Goal: Task Accomplishment & Management: Use online tool/utility

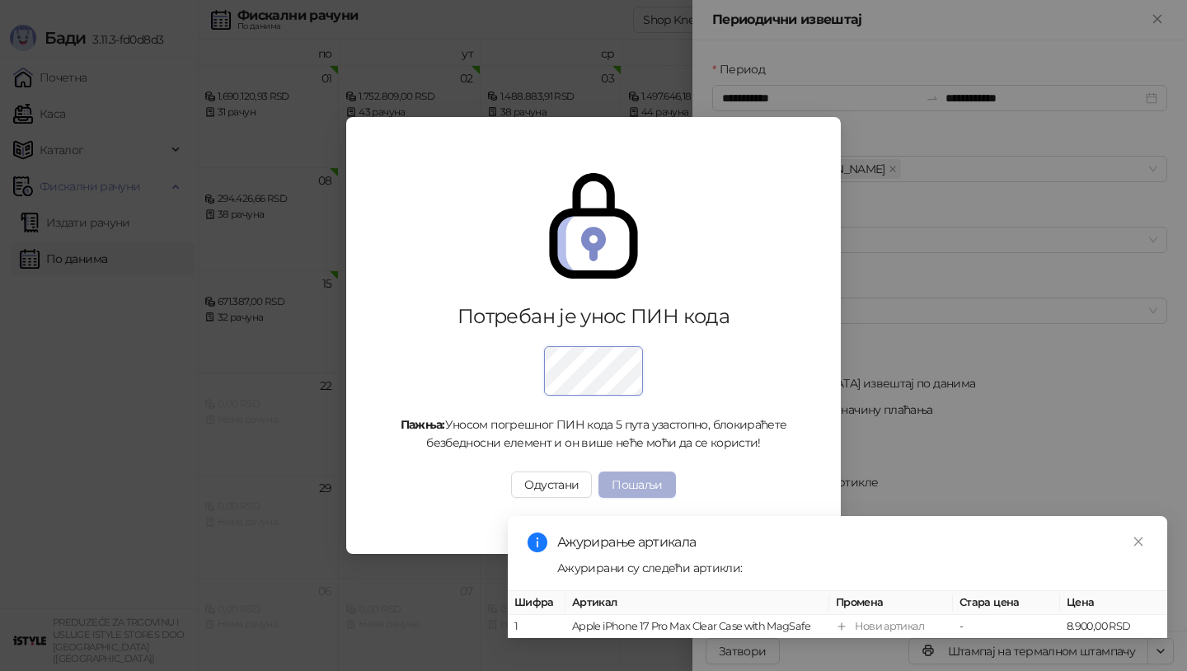
click at [634, 486] on button "Пошаљи" at bounding box center [637, 485] width 77 height 26
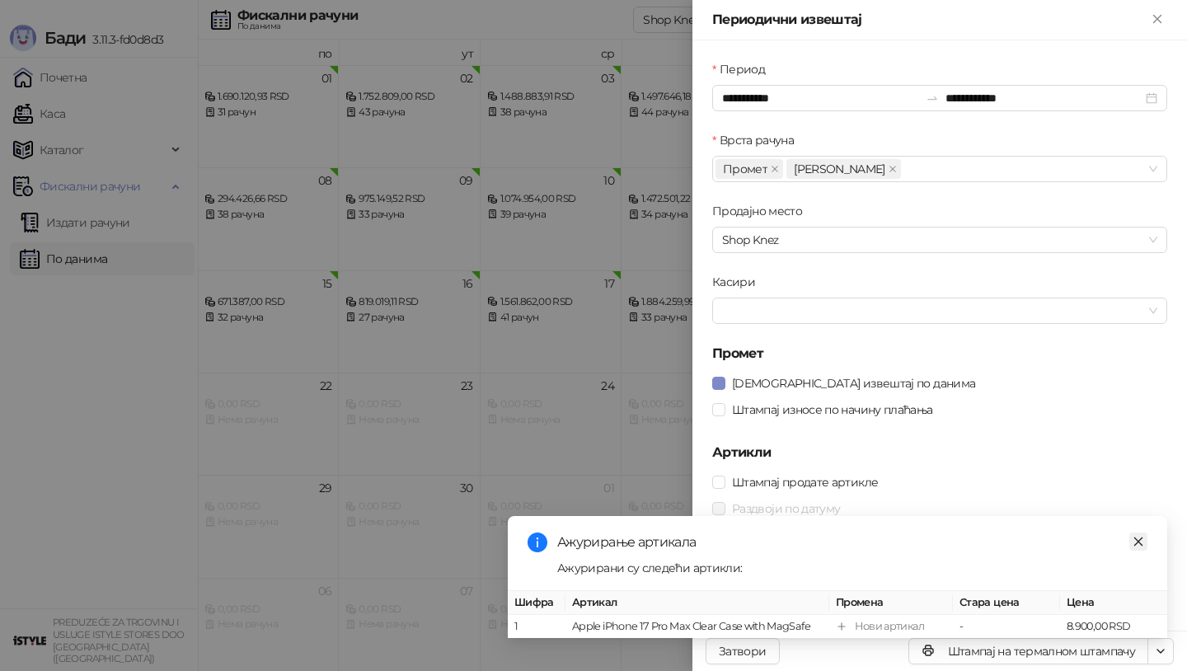
click at [1141, 539] on icon "close" at bounding box center [1138, 541] width 9 height 9
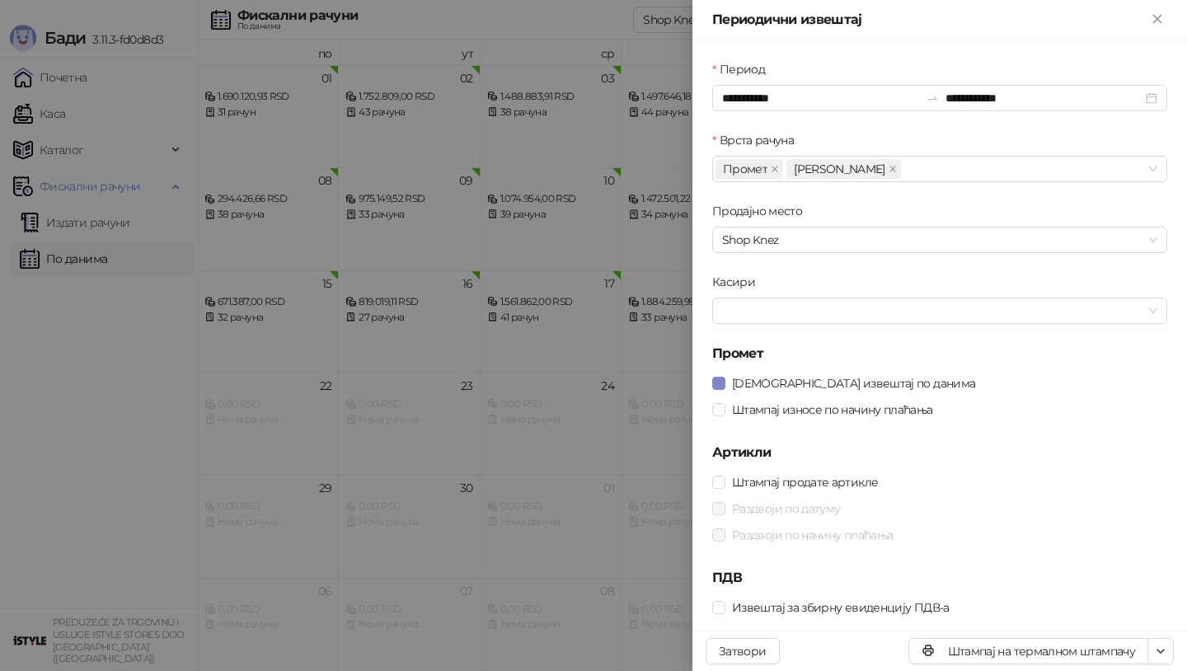
click at [91, 409] on div at bounding box center [593, 335] width 1187 height 671
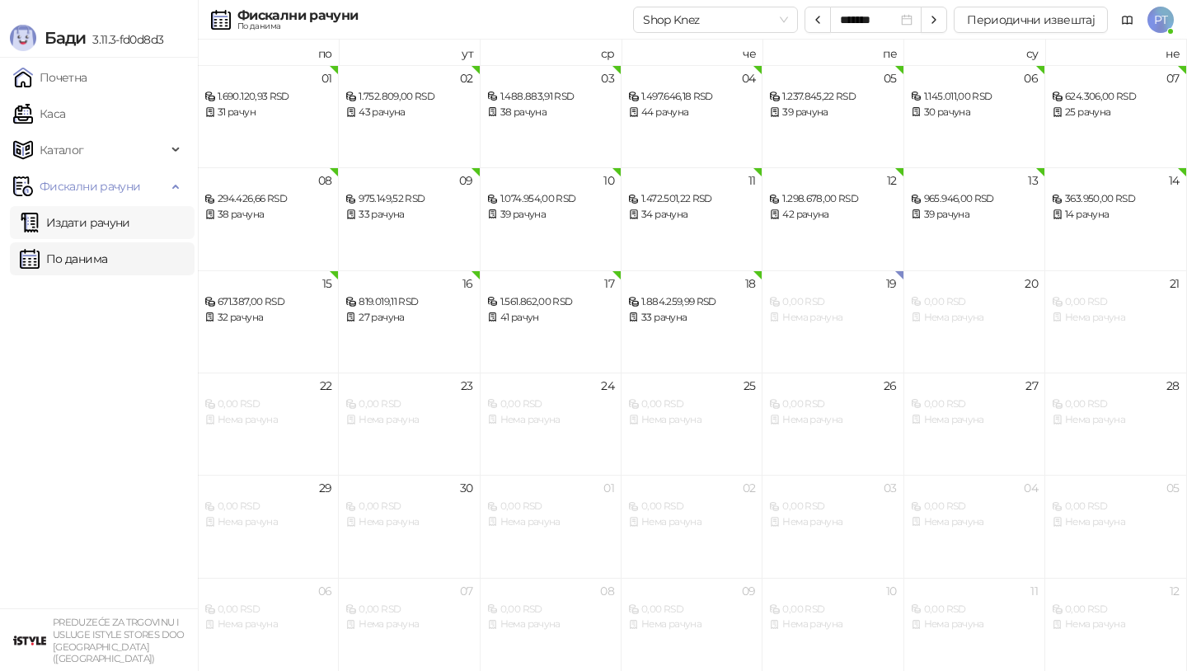
click at [89, 223] on link "Издати рачуни" at bounding box center [75, 222] width 110 height 33
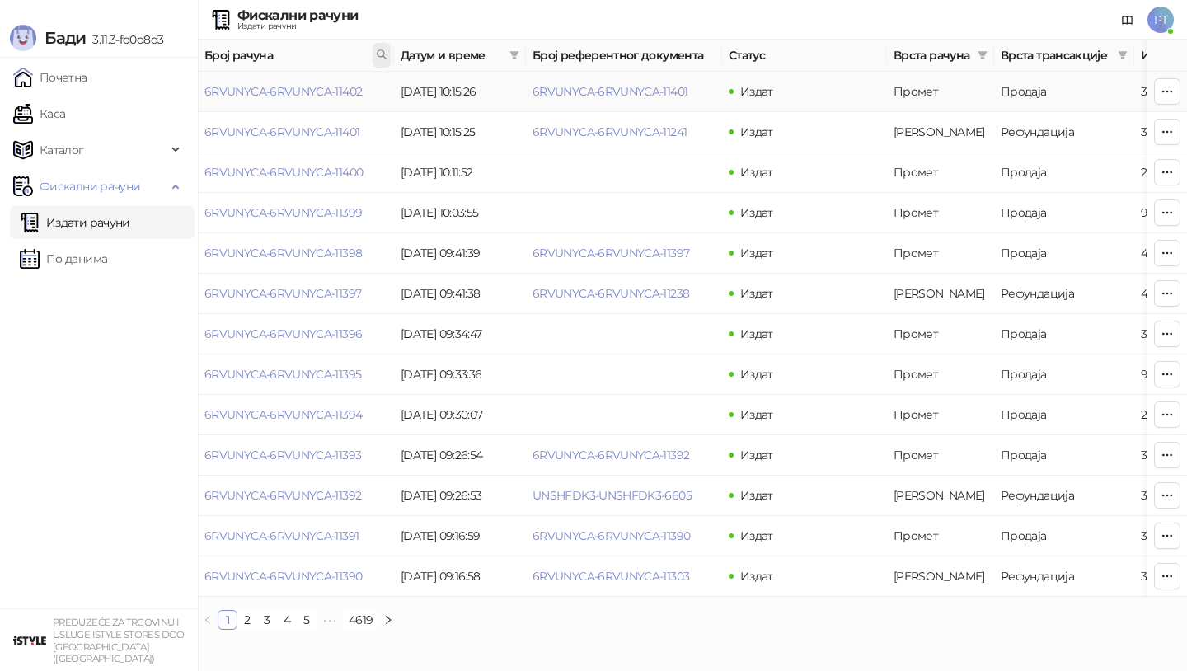
click at [381, 58] on icon at bounding box center [382, 55] width 12 height 12
type input "*****"
click at [367, 131] on button "У реду" at bounding box center [358, 127] width 51 height 20
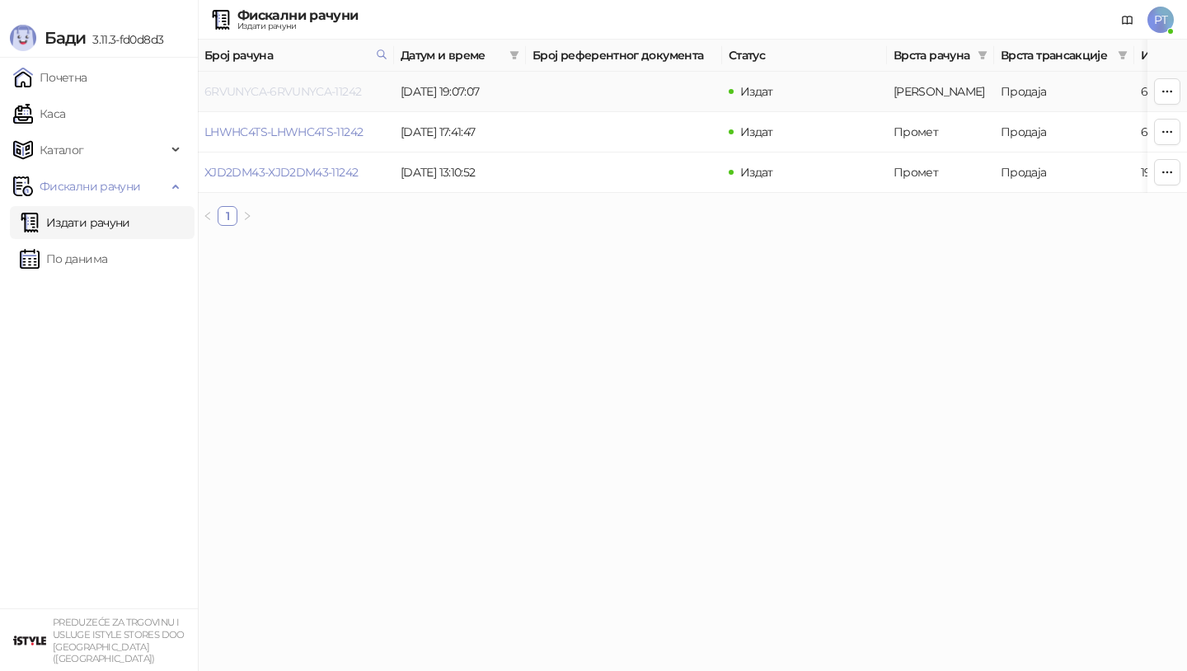
click at [288, 92] on link "6RVUNYCA-6RVUNYCA-11242" at bounding box center [282, 91] width 157 height 15
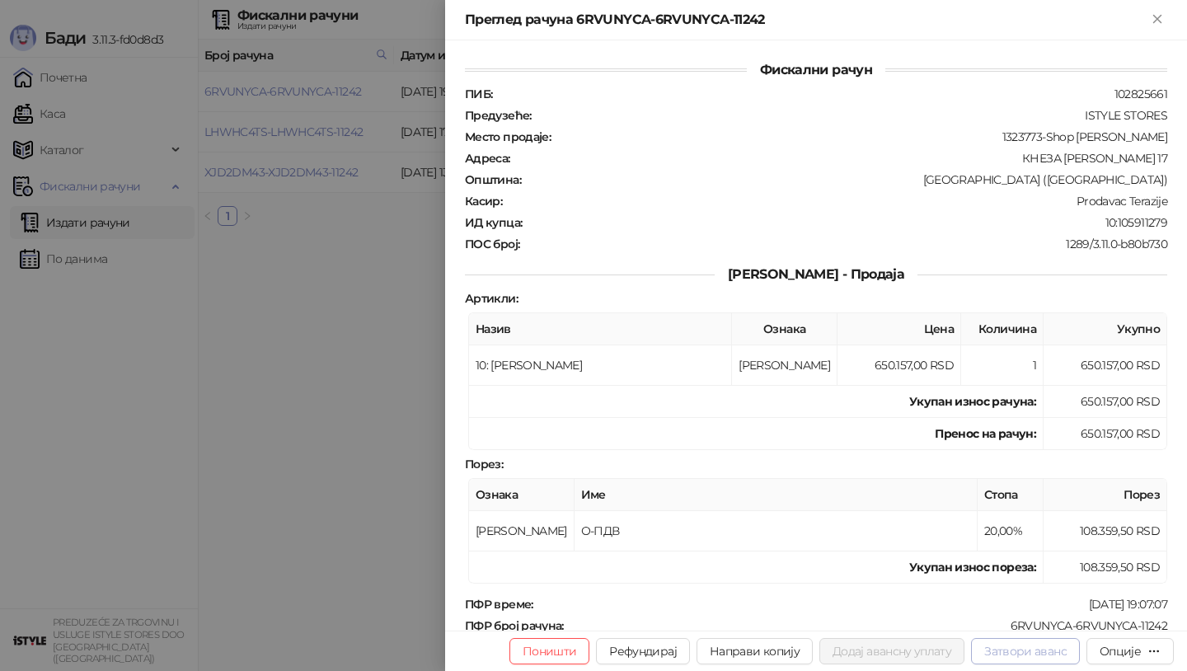
click at [1046, 653] on button "Затвори аванс" at bounding box center [1025, 651] width 109 height 26
type input "**********"
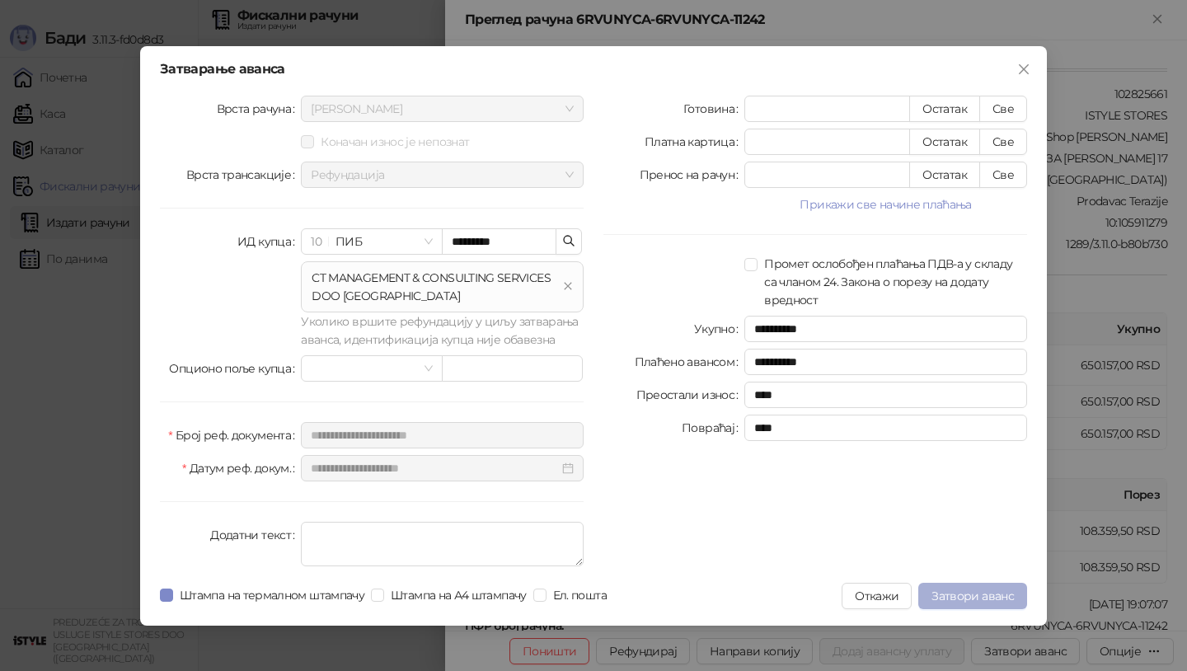
click at [963, 601] on span "Затвори аванс" at bounding box center [973, 596] width 82 height 15
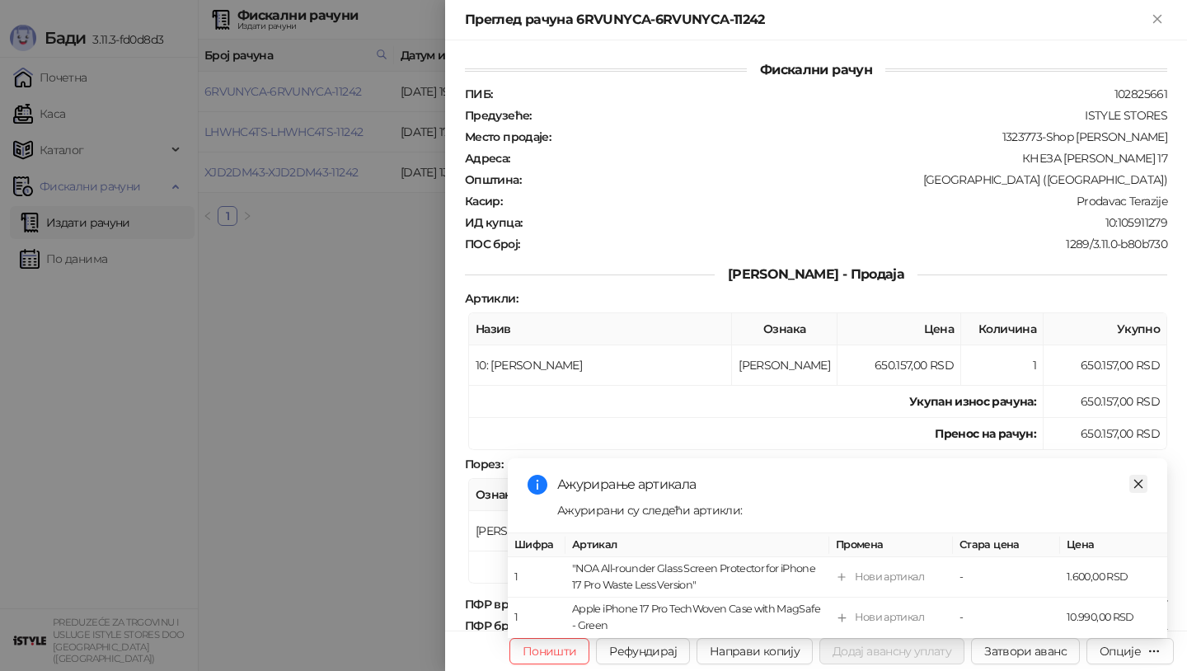
click at [1140, 485] on icon "close" at bounding box center [1139, 484] width 12 height 12
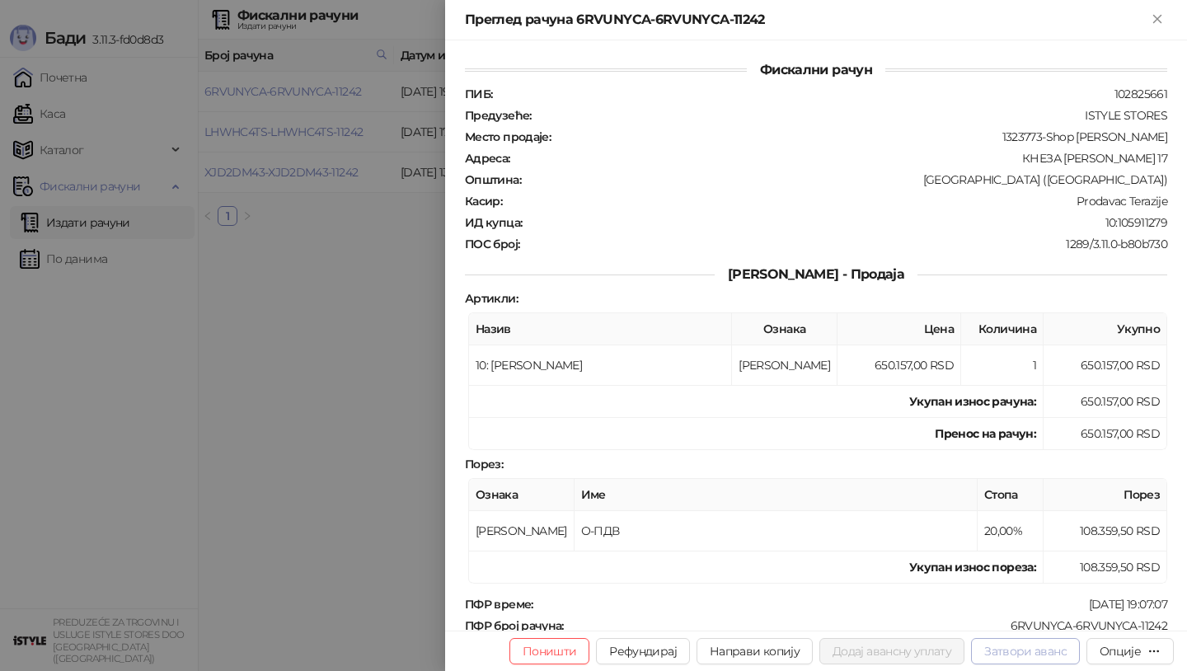
click at [1044, 649] on button "Затвори аванс" at bounding box center [1025, 651] width 109 height 26
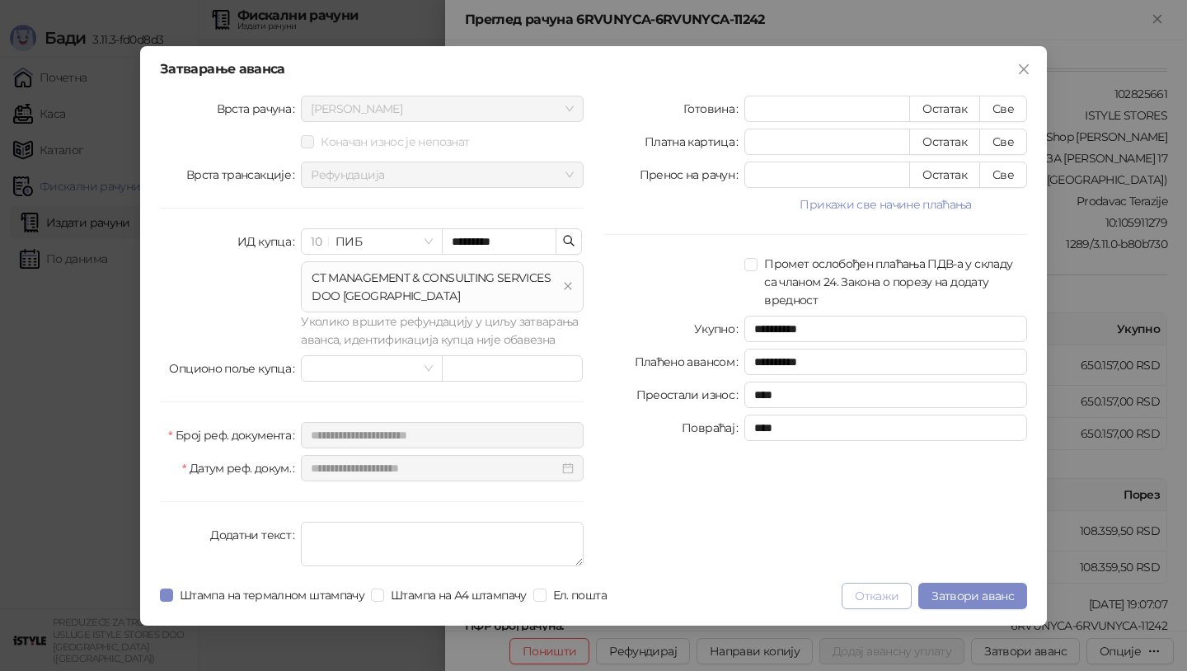
click at [864, 595] on button "Откажи" at bounding box center [877, 596] width 70 height 26
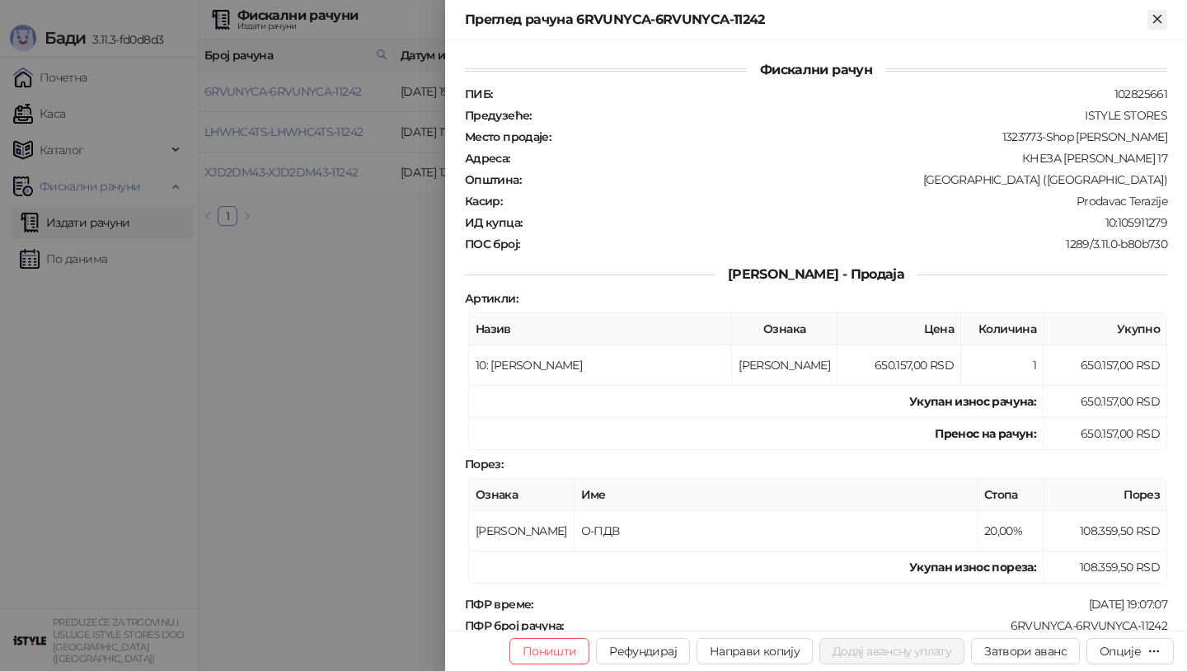
click at [1153, 22] on icon "Close" at bounding box center [1157, 19] width 15 height 15
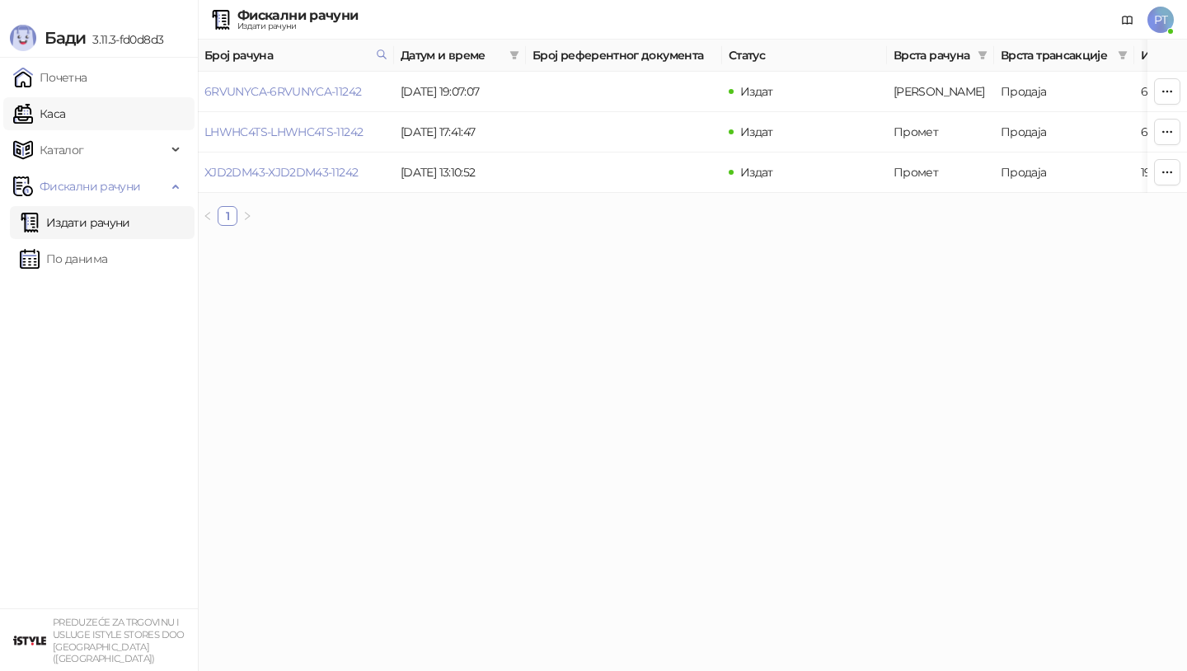
click at [62, 111] on link "Каса" at bounding box center [39, 113] width 52 height 33
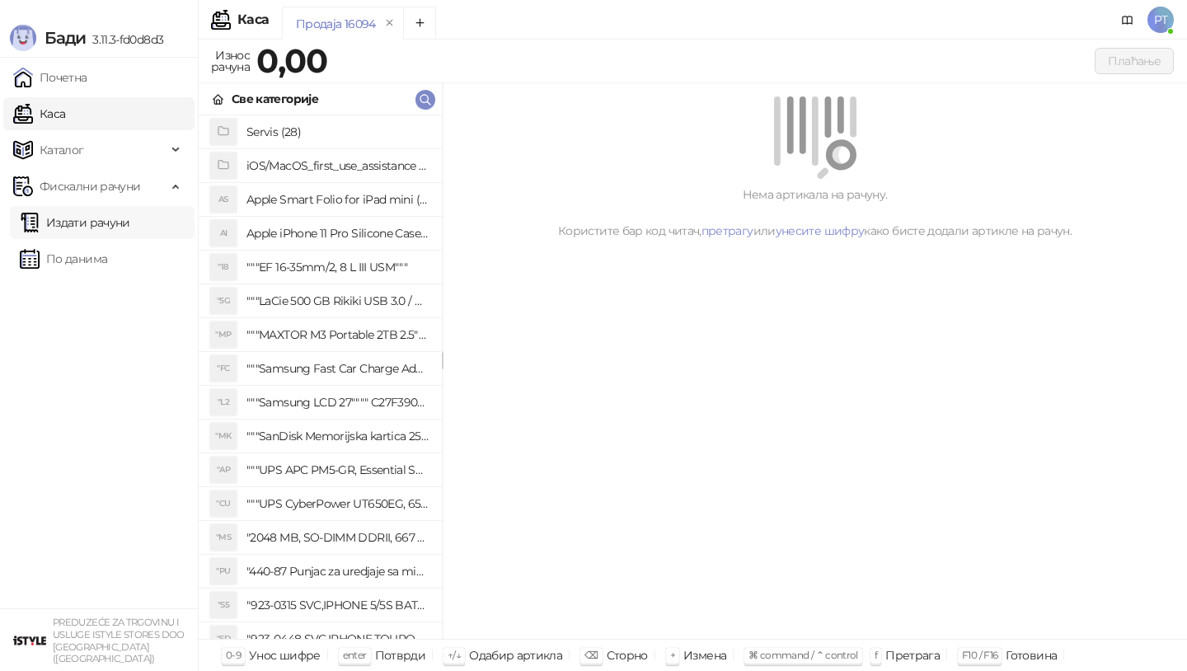
click at [119, 224] on link "Издати рачуни" at bounding box center [75, 222] width 110 height 33
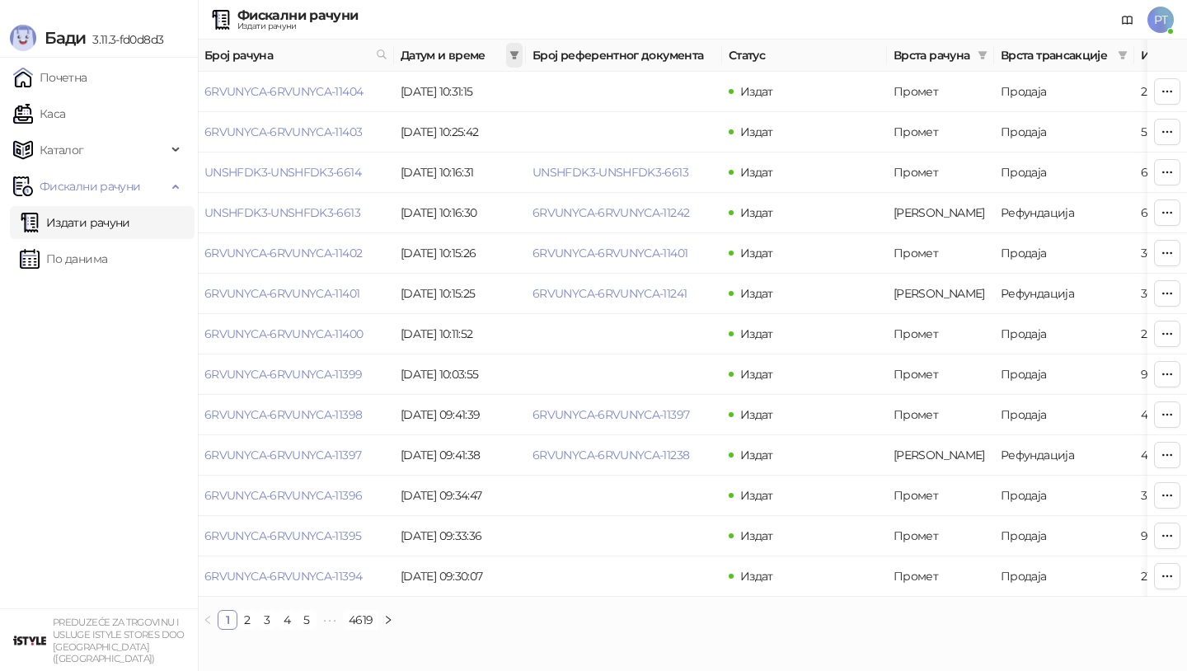
click at [515, 54] on icon "filter" at bounding box center [514, 55] width 9 height 8
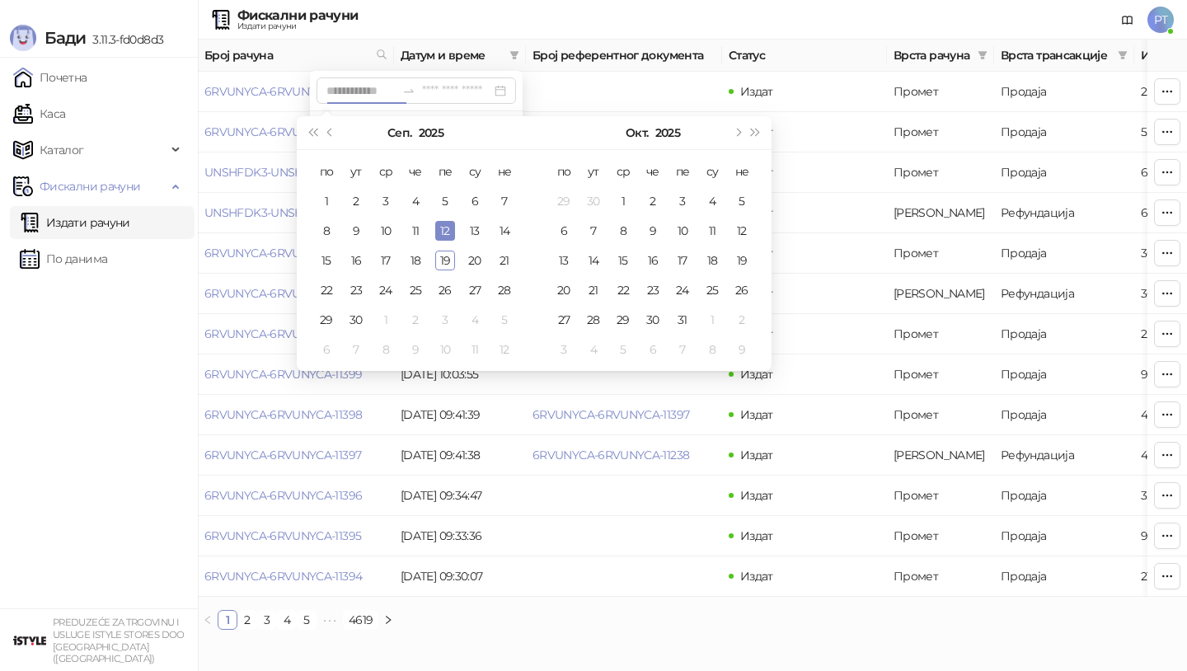
type input "**********"
click at [442, 231] on div "12" at bounding box center [445, 231] width 20 height 20
type input "**********"
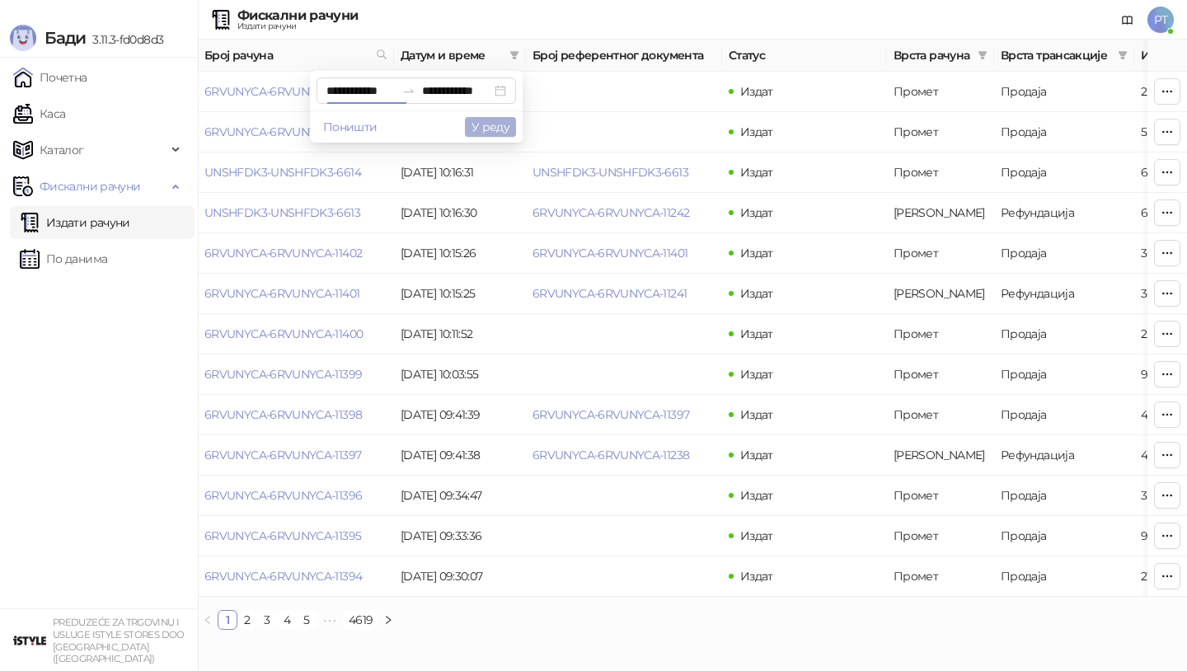
click at [486, 129] on button "У реду" at bounding box center [490, 127] width 51 height 20
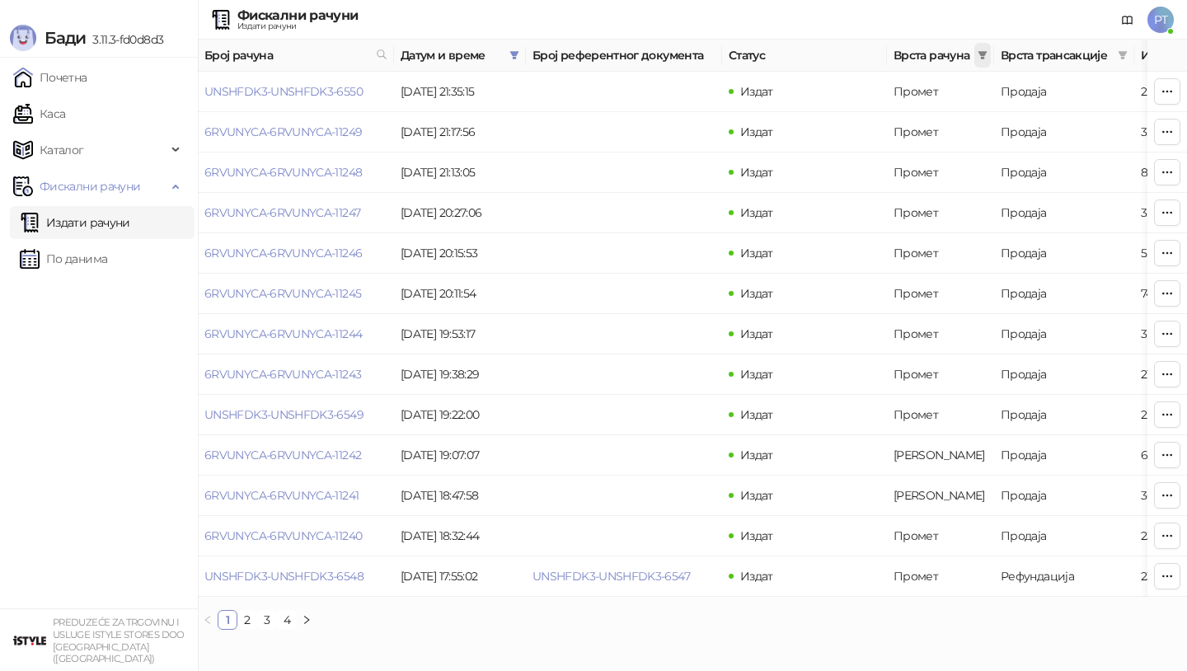
click at [985, 54] on icon "filter" at bounding box center [983, 55] width 9 height 8
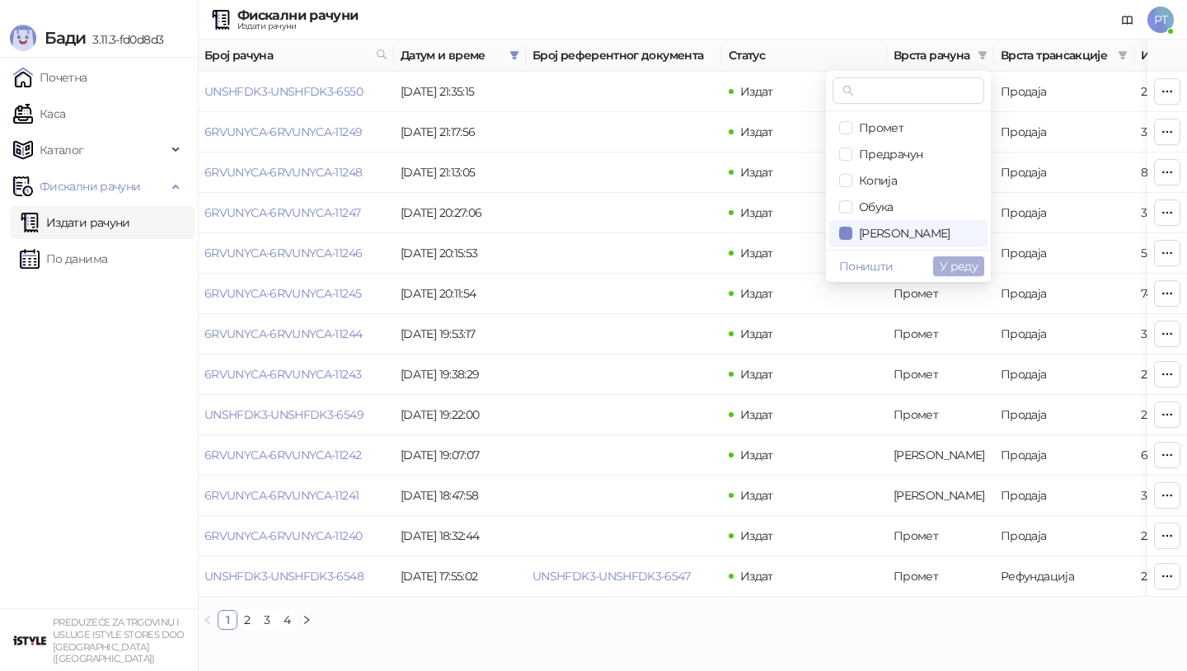
click at [961, 267] on span "У реду" at bounding box center [959, 266] width 38 height 15
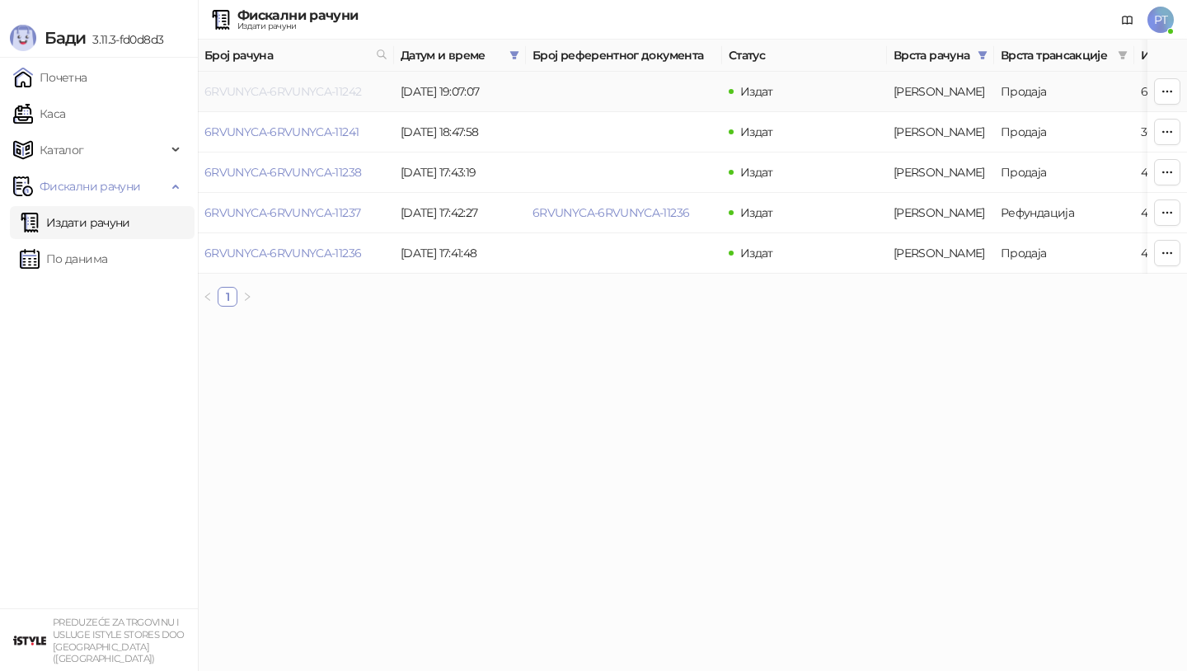
click at [292, 92] on link "6RVUNYCA-6RVUNYCA-11242" at bounding box center [282, 91] width 157 height 15
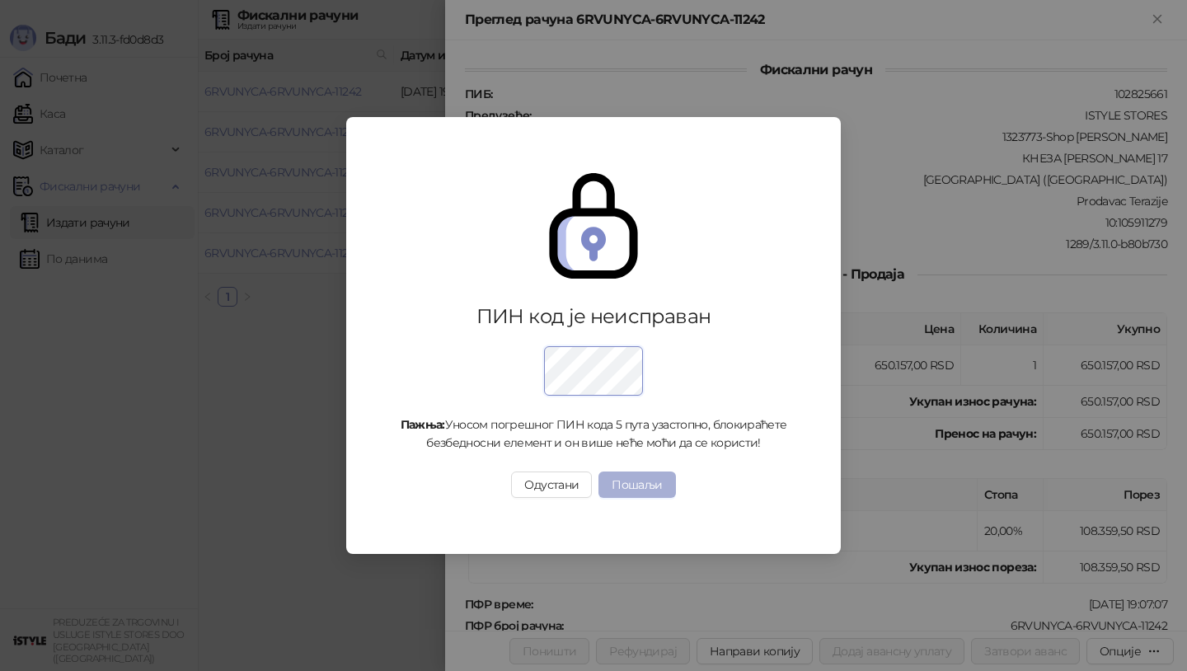
click at [641, 491] on button "Пошаљи" at bounding box center [637, 485] width 77 height 26
click at [636, 482] on button "Пошаљи" at bounding box center [637, 485] width 77 height 26
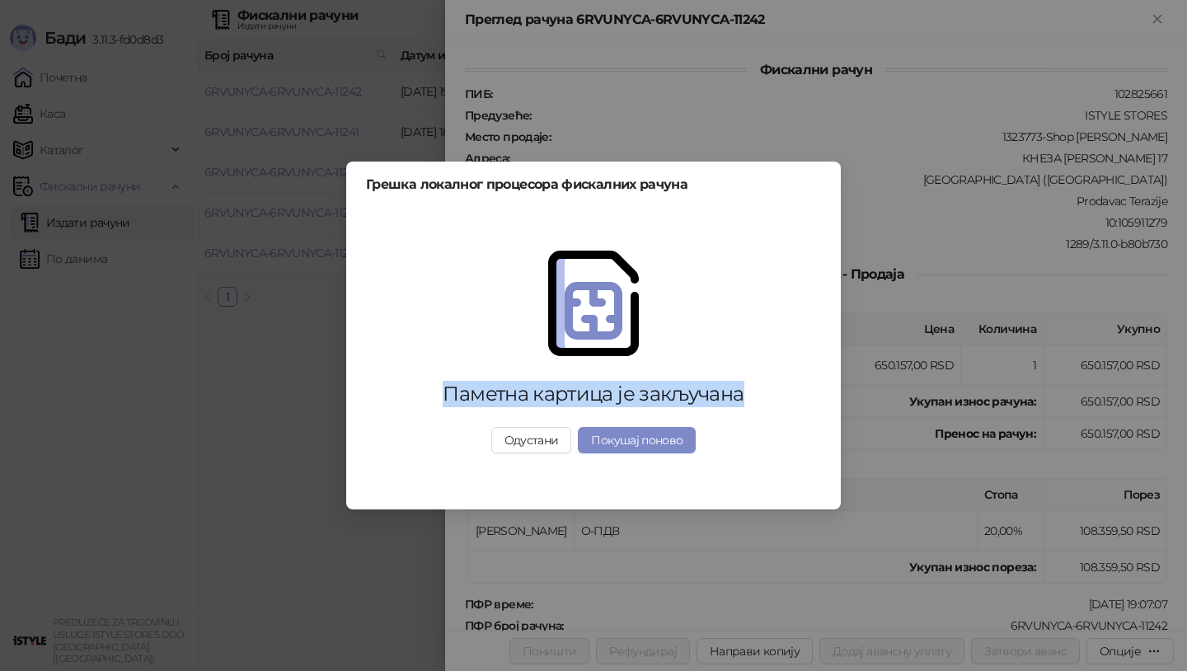
click at [636, 482] on div "Паметна картица је закључана Одустани [PERSON_NAME] поново" at bounding box center [593, 352] width 455 height 282
click at [644, 435] on button "Покушај поново" at bounding box center [637, 440] width 118 height 26
click at [669, 441] on button "Покушај поново" at bounding box center [637, 440] width 118 height 26
click at [526, 434] on button "Одустани" at bounding box center [531, 440] width 81 height 26
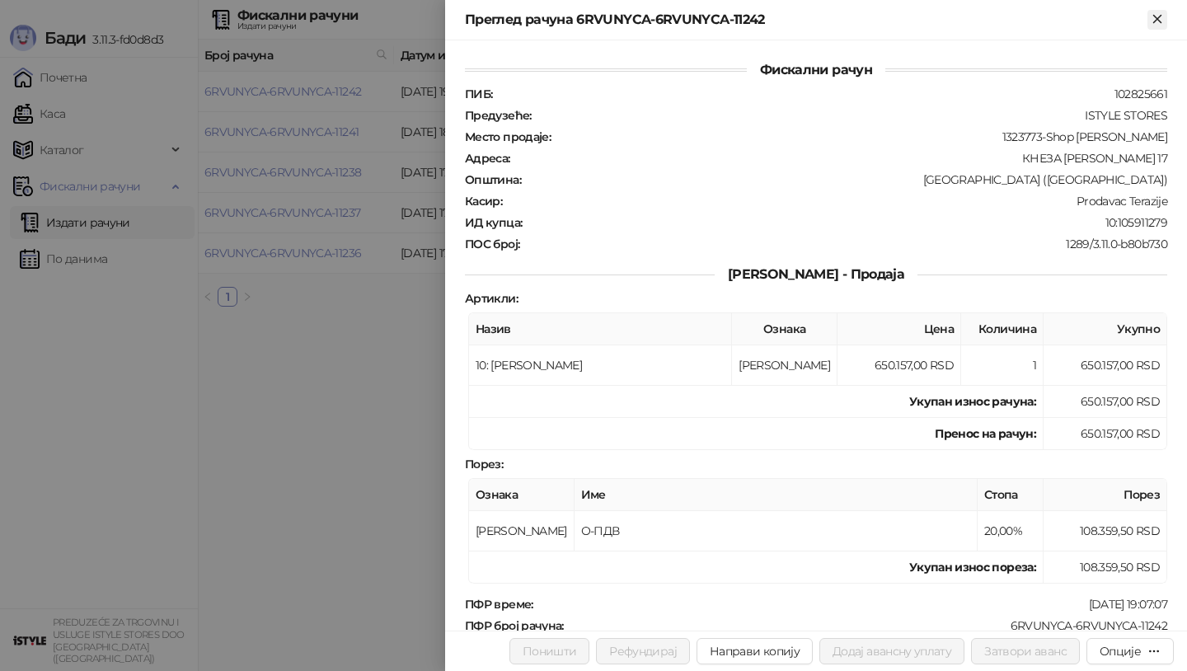
click at [1153, 15] on icon "Close" at bounding box center [1156, 18] width 7 height 7
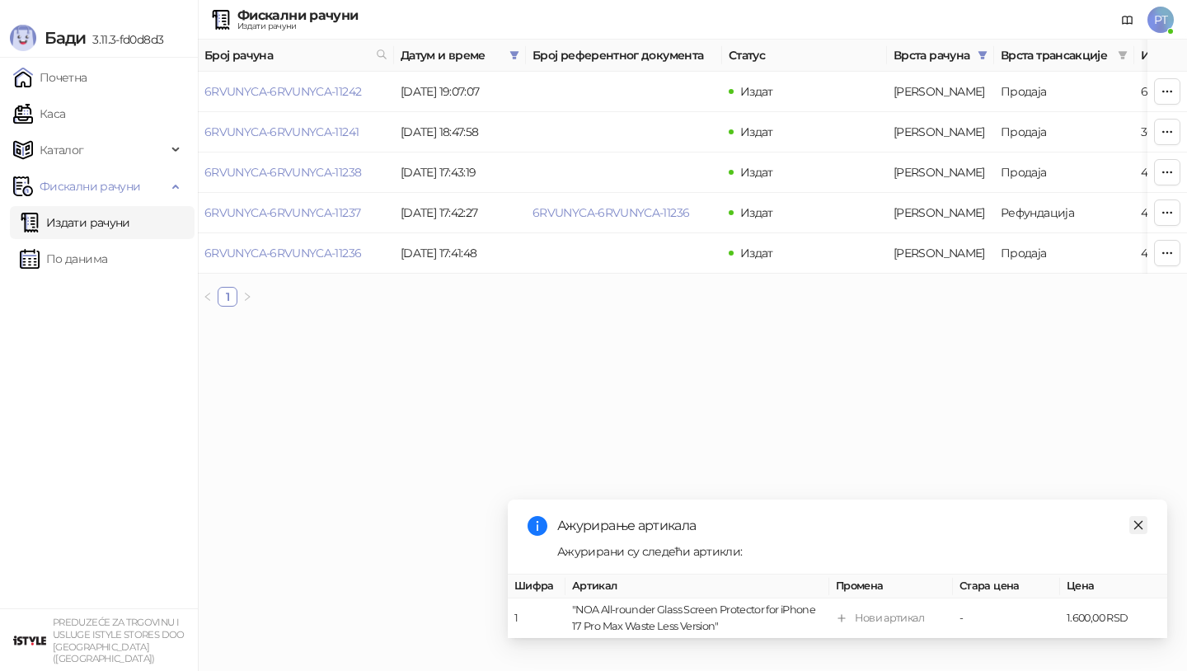
click at [1136, 524] on icon "close" at bounding box center [1139, 525] width 12 height 12
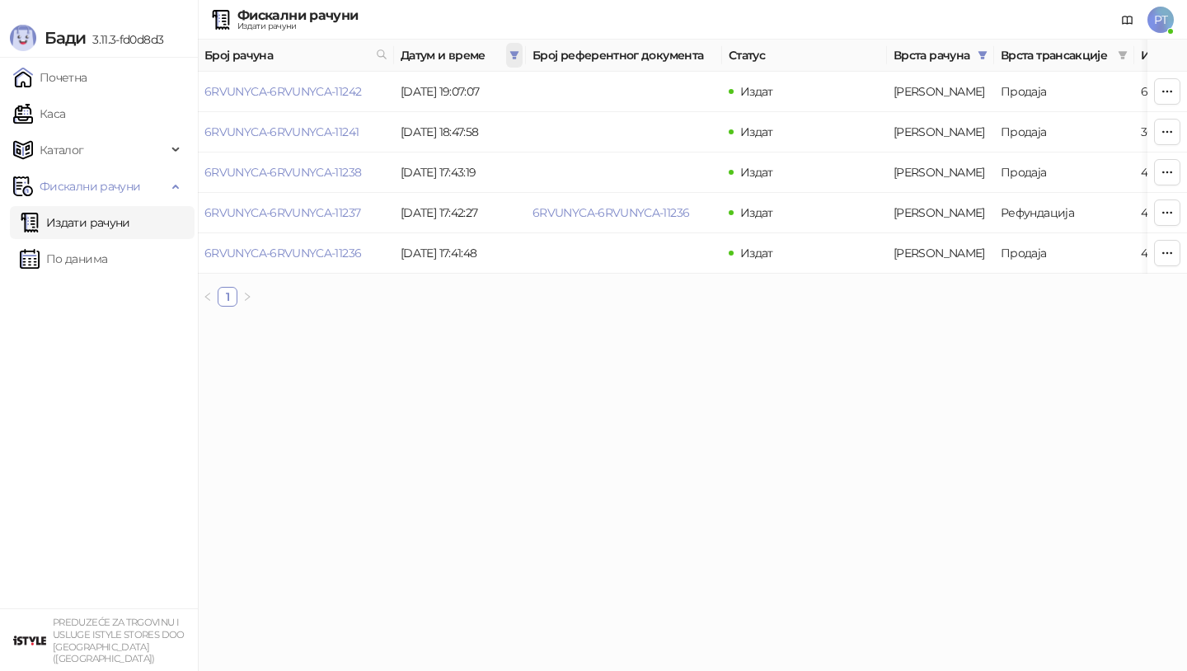
click at [511, 56] on icon "filter" at bounding box center [515, 55] width 10 height 10
click at [382, 56] on icon at bounding box center [382, 54] width 8 height 8
click at [351, 131] on button "У реду" at bounding box center [358, 127] width 51 height 20
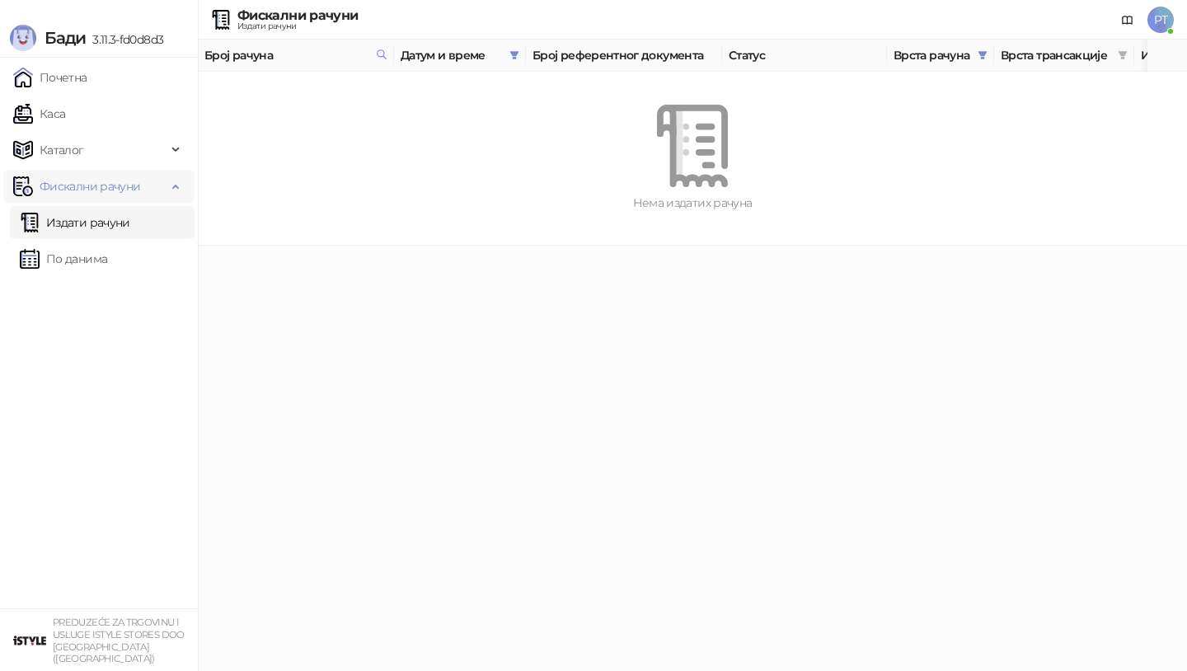
click at [87, 190] on span "Фискални рачуни" at bounding box center [90, 186] width 101 height 33
click at [96, 190] on span "Фискални рачуни" at bounding box center [90, 186] width 101 height 33
click at [92, 223] on link "Издати рачуни" at bounding box center [75, 222] width 110 height 33
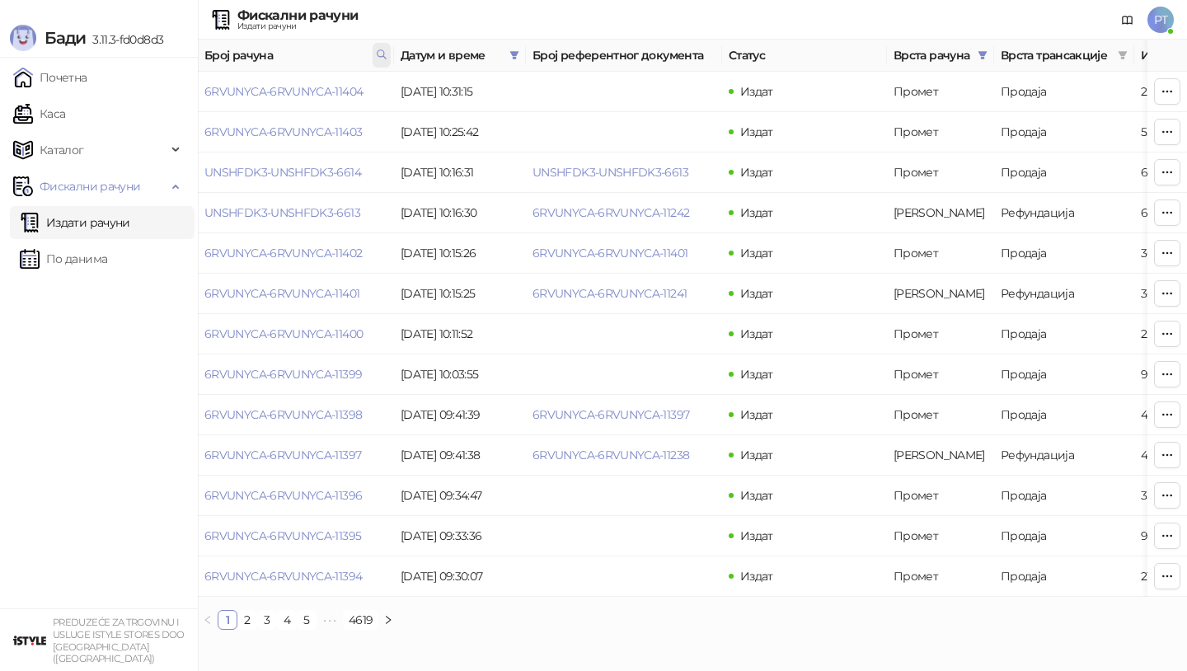
click at [379, 54] on icon at bounding box center [382, 55] width 12 height 12
type input "*****"
click at [978, 56] on icon "filter" at bounding box center [983, 55] width 10 height 10
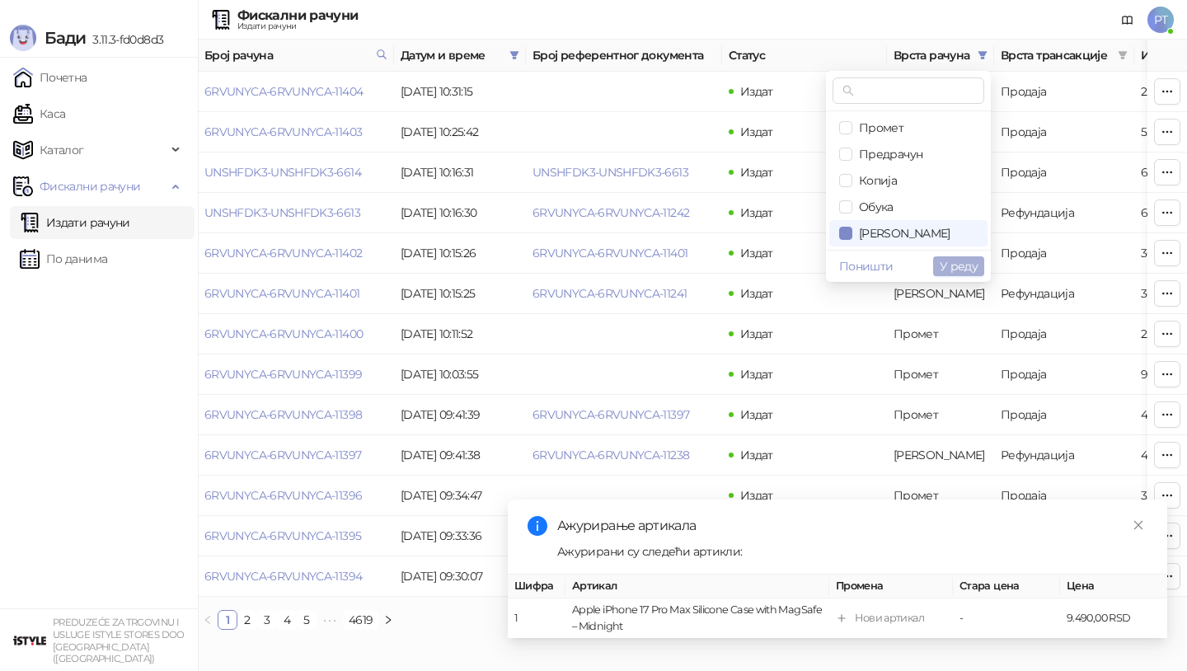
click at [956, 270] on span "У реду" at bounding box center [959, 266] width 38 height 15
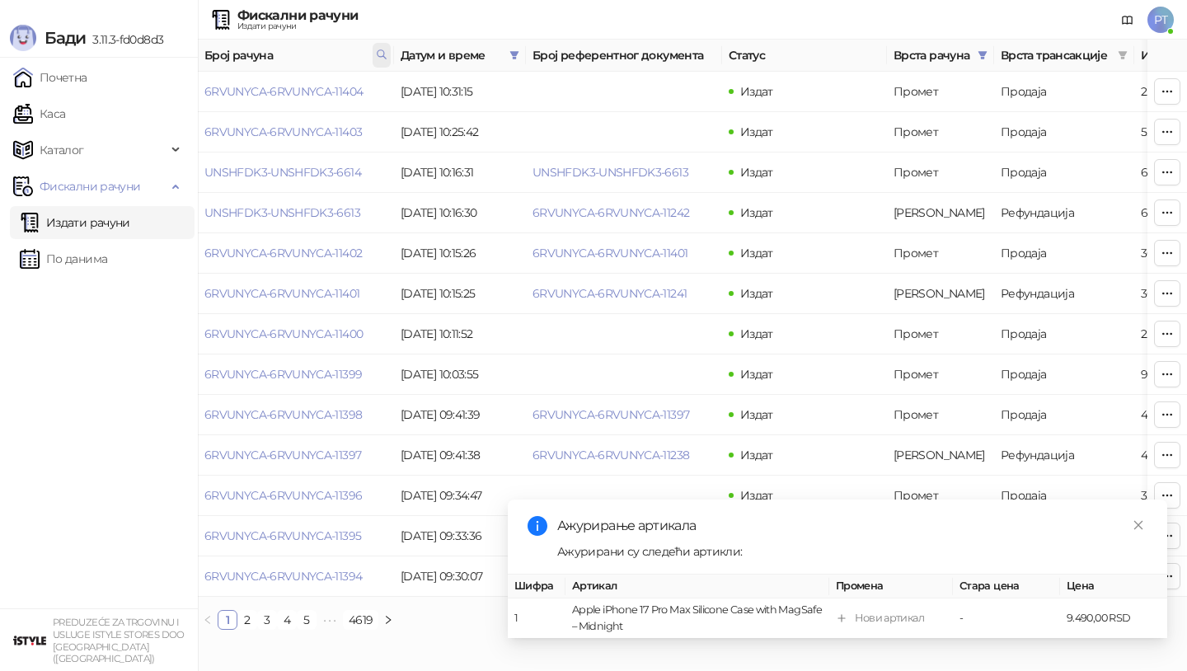
click at [381, 52] on icon at bounding box center [382, 55] width 12 height 12
click at [362, 129] on button "У реду" at bounding box center [358, 127] width 51 height 20
click at [514, 54] on icon "filter" at bounding box center [514, 55] width 9 height 8
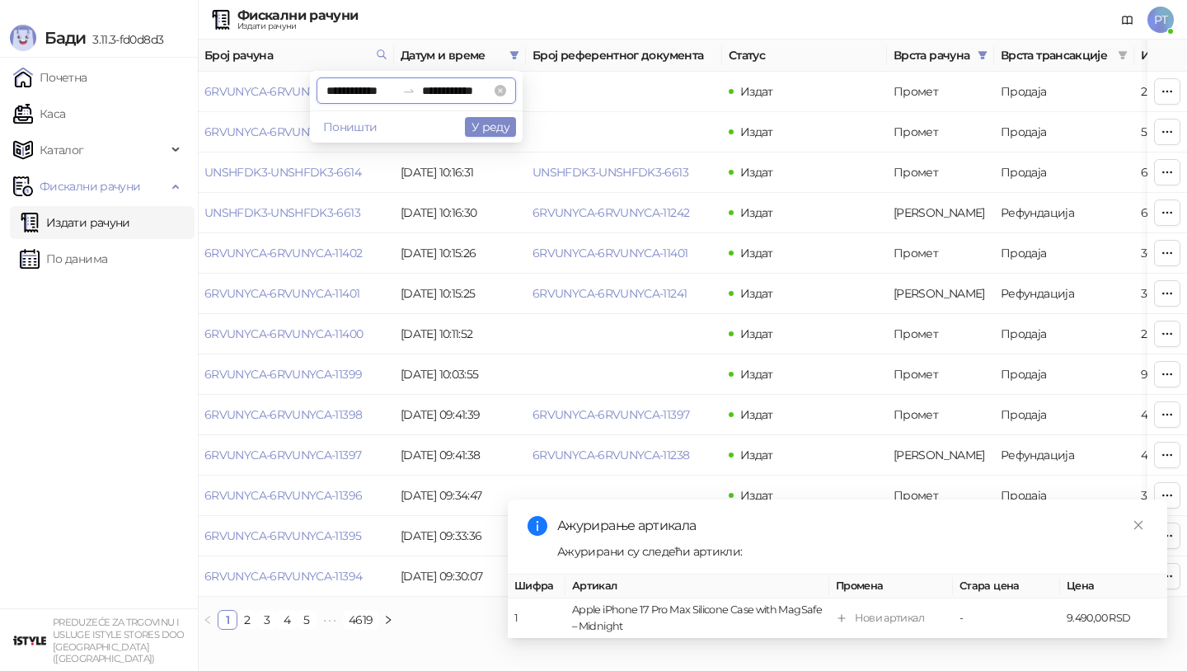
click at [326, 91] on input "**********" at bounding box center [360, 91] width 69 height 18
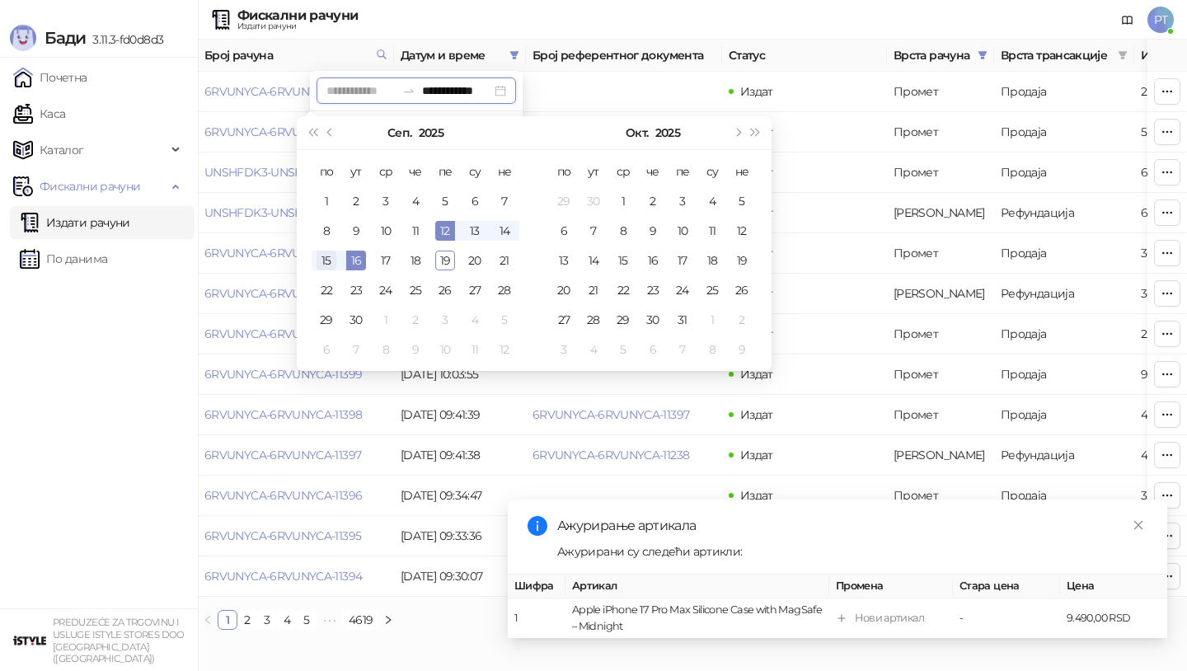
type input "**********"
click at [327, 254] on div "15" at bounding box center [327, 261] width 20 height 20
type input "**********"
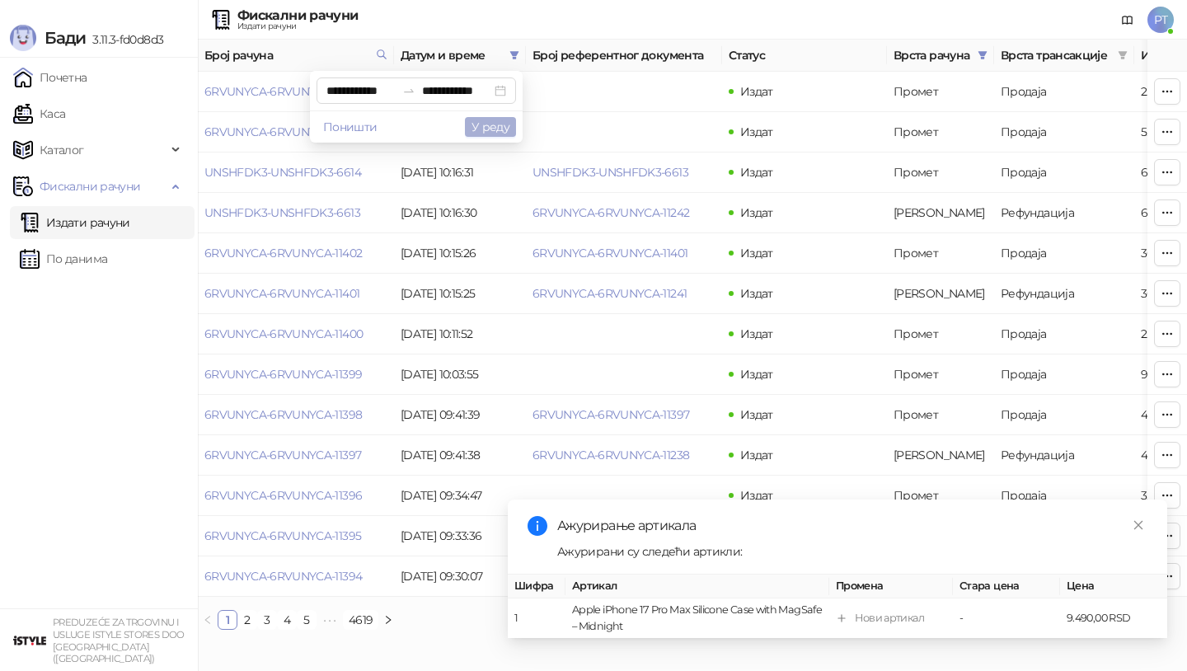
click at [503, 119] on button "У реду" at bounding box center [490, 127] width 51 height 20
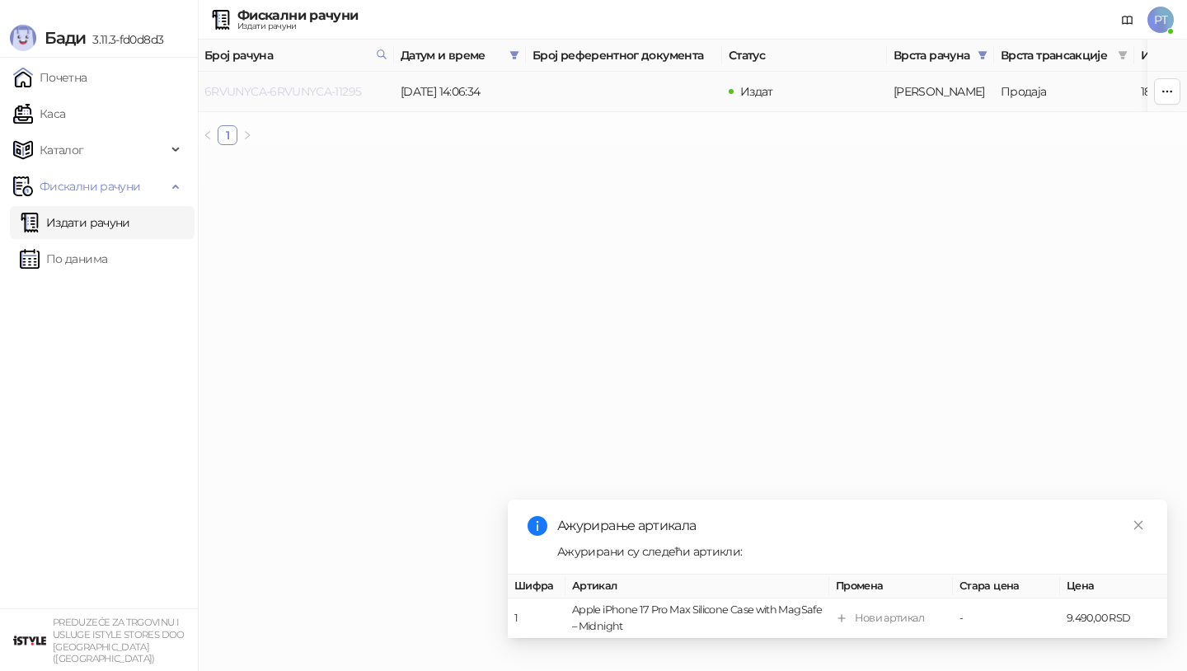
click at [297, 90] on link "6RVUNYCA-6RVUNYCA-11295" at bounding box center [282, 91] width 157 height 15
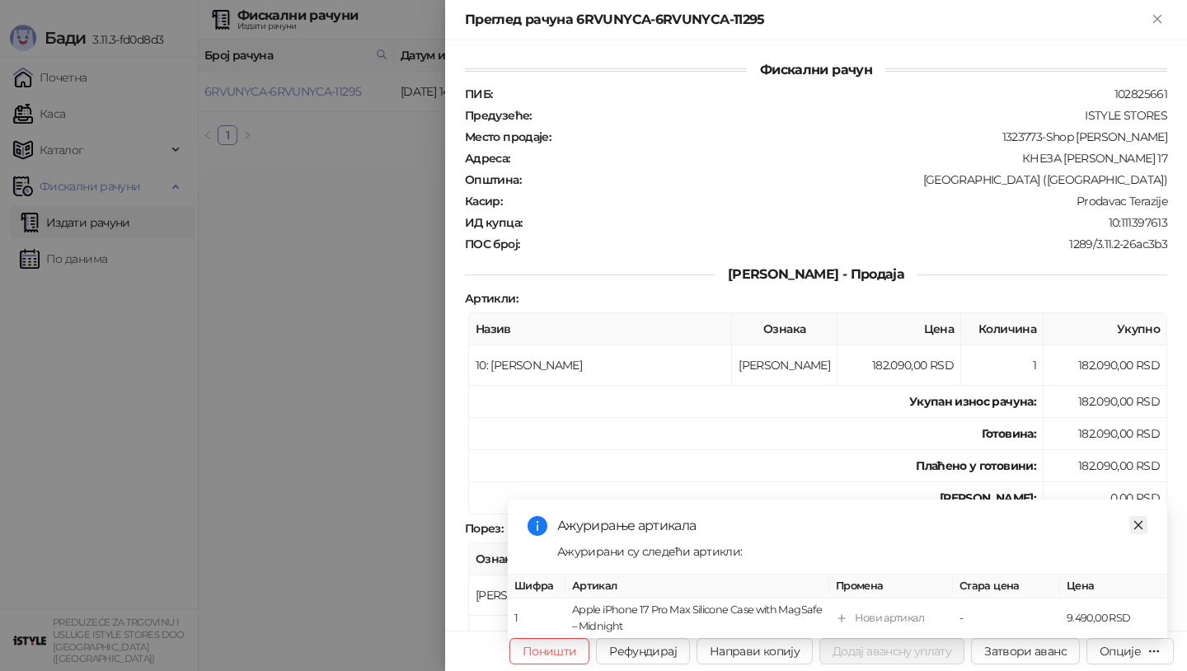
click at [1140, 524] on icon "close" at bounding box center [1139, 525] width 12 height 12
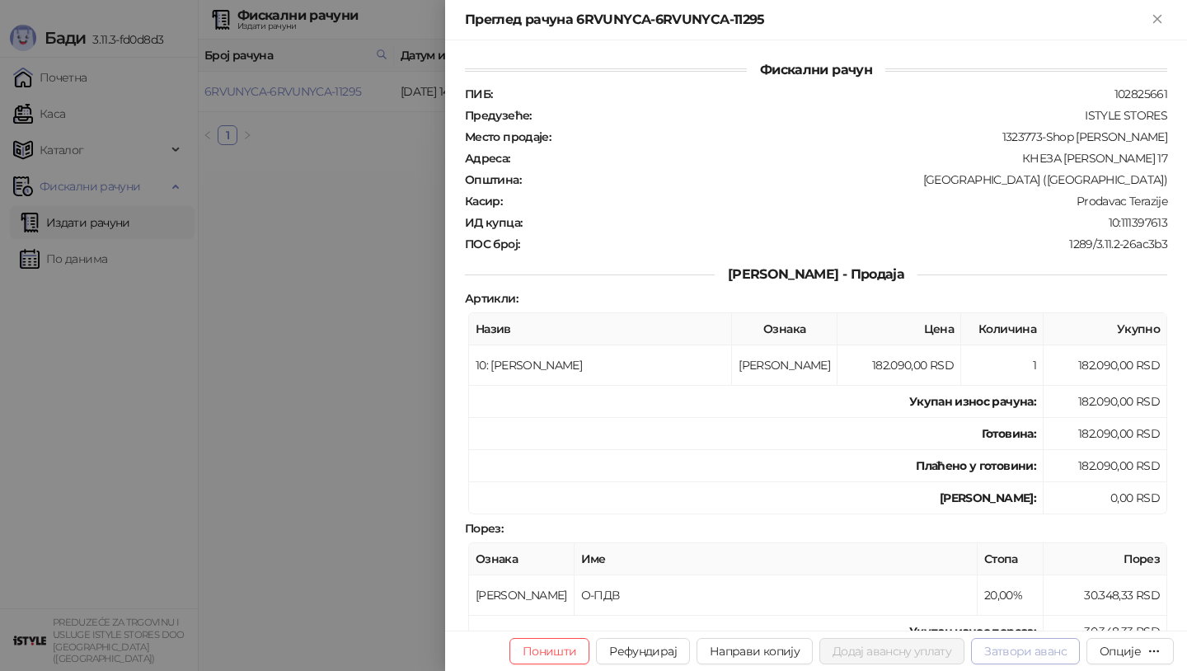
click at [1007, 649] on button "Затвори аванс" at bounding box center [1025, 651] width 109 height 26
type input "**********"
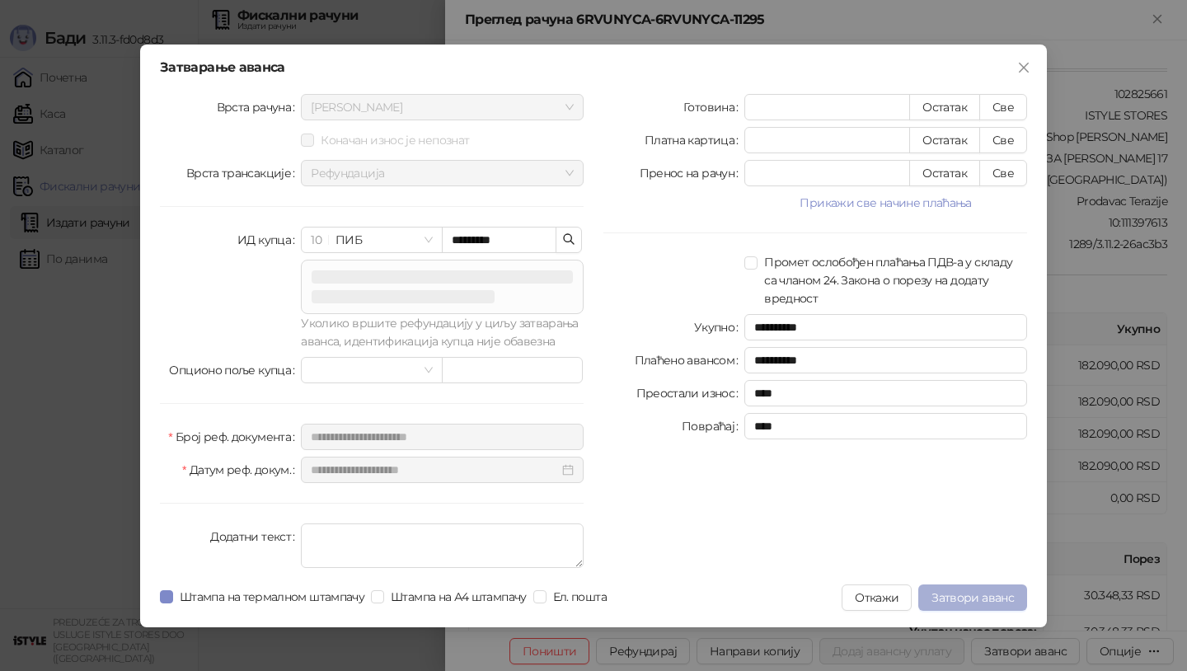
click at [990, 597] on span "Затвори аванс" at bounding box center [973, 597] width 82 height 15
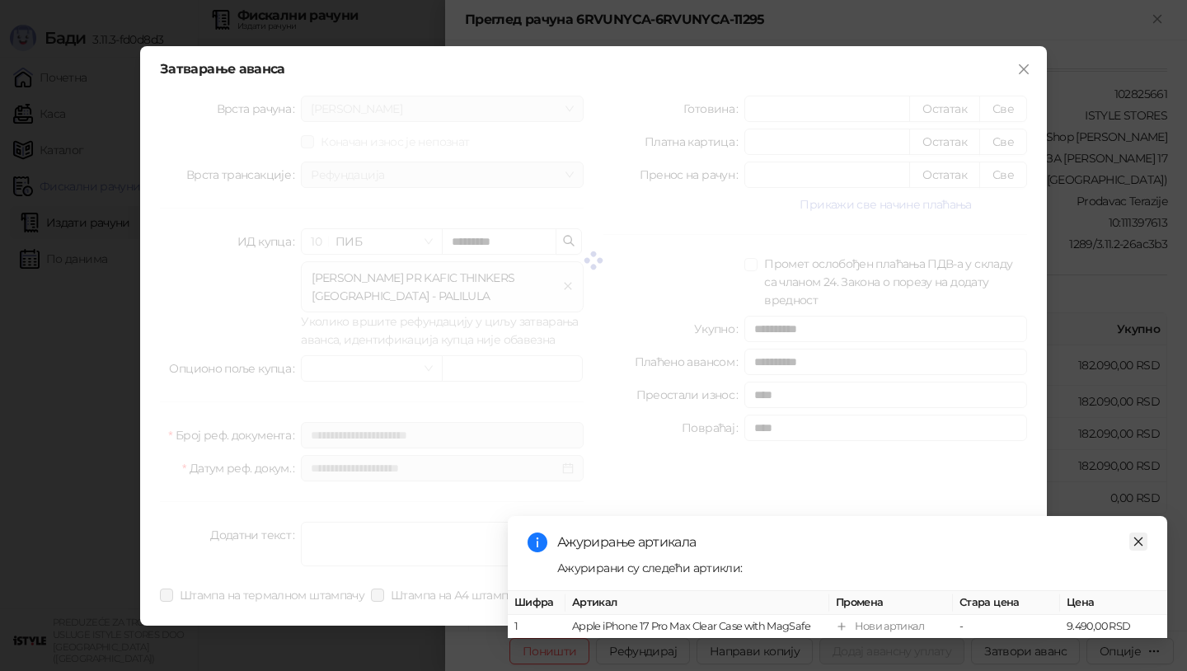
click at [1141, 545] on icon "close" at bounding box center [1139, 542] width 12 height 12
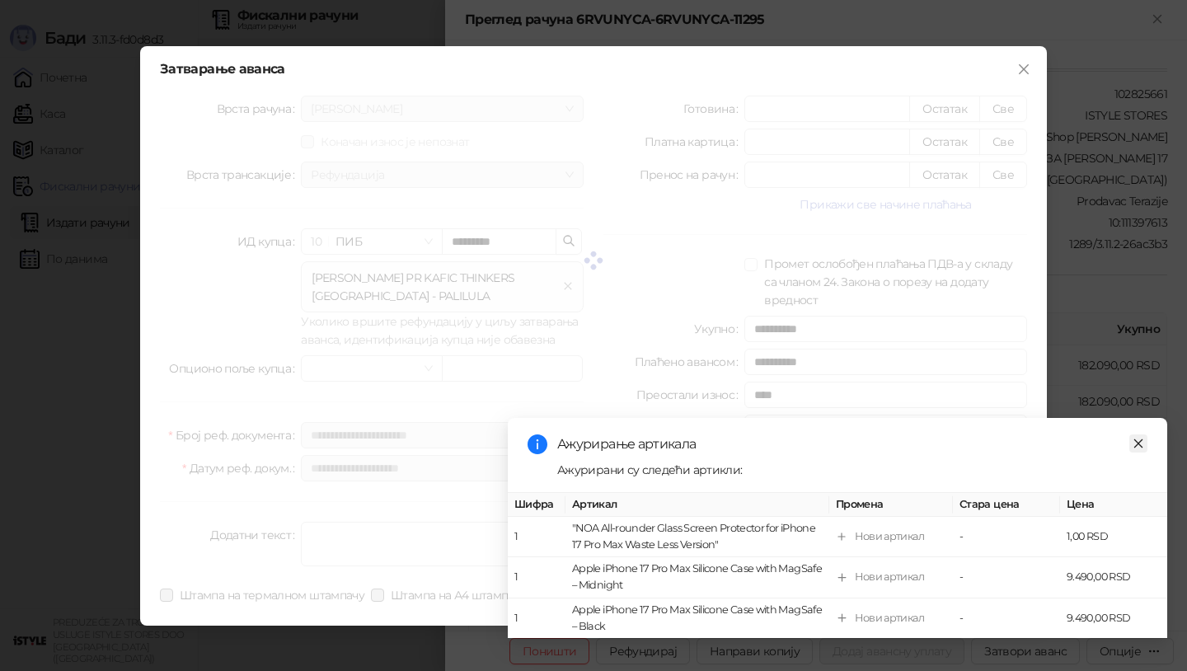
click at [1140, 440] on icon "close" at bounding box center [1138, 443] width 9 height 9
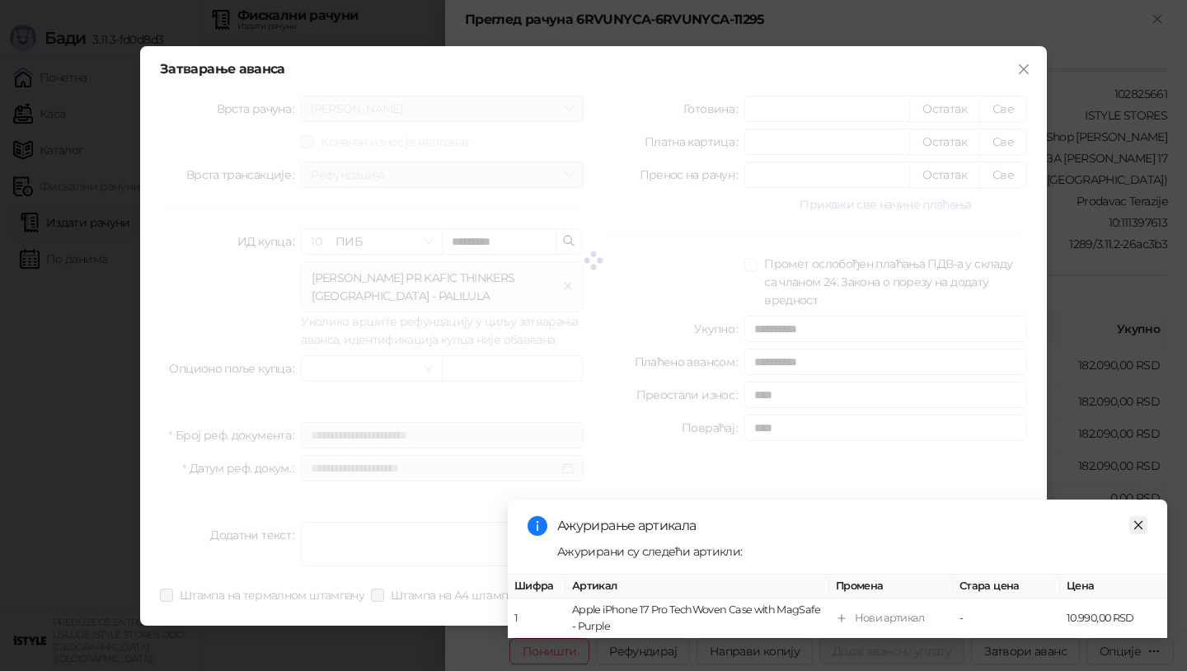
click at [1146, 524] on link "Close" at bounding box center [1139, 525] width 18 height 18
